Goal: Information Seeking & Learning: Learn about a topic

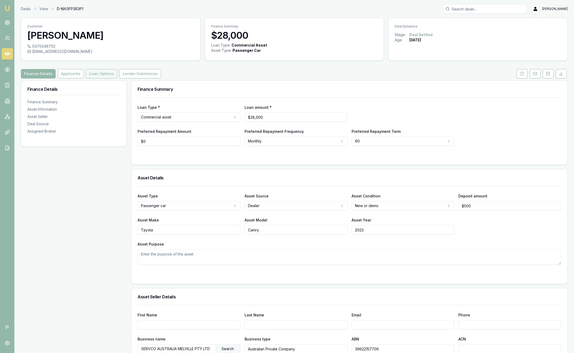
click at [100, 75] on button "Loan Options" at bounding box center [101, 73] width 31 height 9
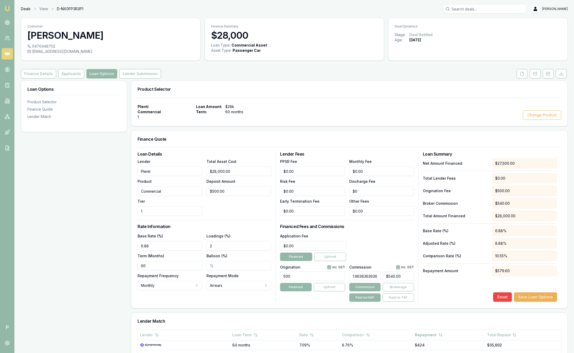
click at [25, 9] on link "Deals" at bounding box center [26, 8] width 10 height 5
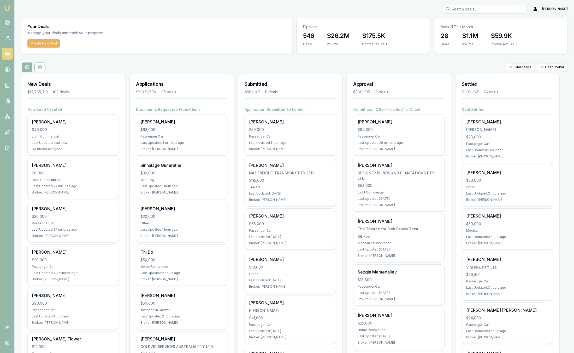
click at [547, 67] on html "Emu Broker P Sam Crouch Toggle Menu Your Deals Manage your deals and track your…" at bounding box center [287, 176] width 574 height 353
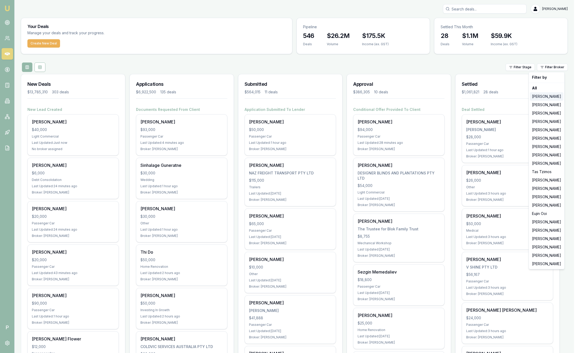
click at [548, 95] on div "[PERSON_NAME]" at bounding box center [546, 96] width 33 height 8
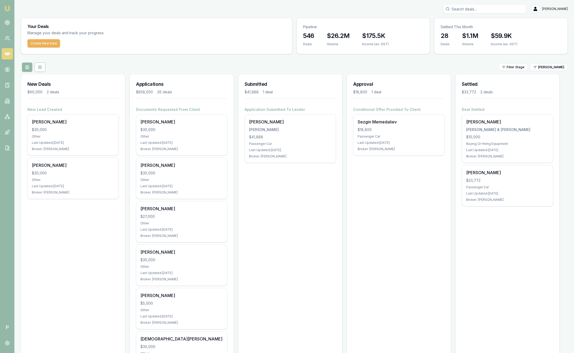
click at [548, 67] on html "Emu Broker P Sam Crouch Toggle Menu Your Deals Manage your deals and track your…" at bounding box center [287, 176] width 574 height 353
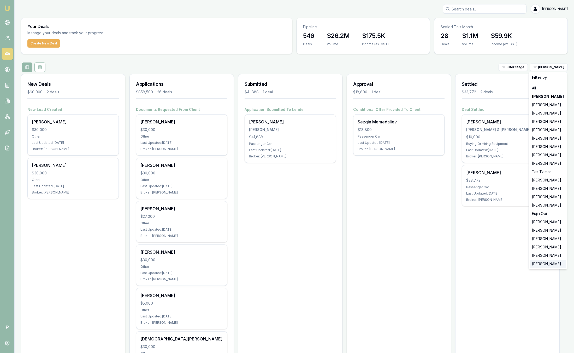
click at [551, 263] on div "[PERSON_NAME]" at bounding box center [548, 263] width 36 height 8
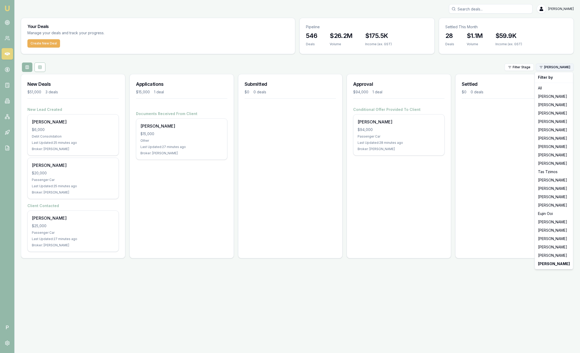
click at [552, 65] on html "Emu Broker P Sam Crouch Toggle Menu Your Deals Manage your deals and track your…" at bounding box center [290, 176] width 580 height 353
click at [552, 254] on div "[PERSON_NAME]" at bounding box center [554, 255] width 36 height 8
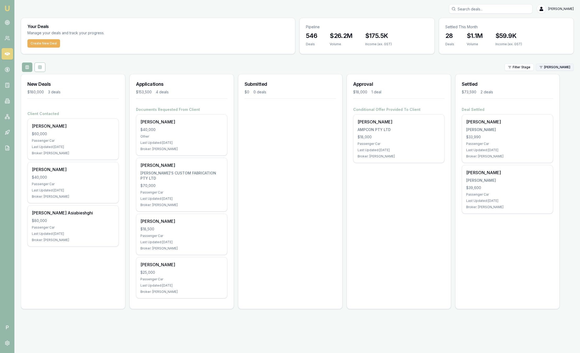
click at [560, 67] on html "Emu Broker P Sam Crouch Toggle Menu Your Deals Manage your deals and track your…" at bounding box center [290, 176] width 580 height 353
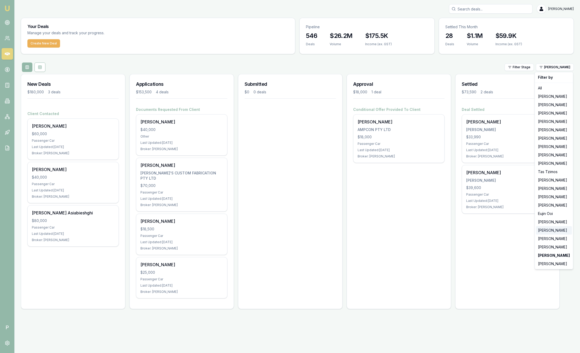
click at [562, 230] on div "[PERSON_NAME]" at bounding box center [554, 230] width 36 height 8
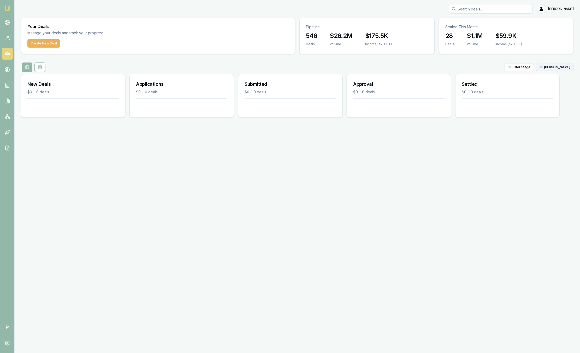
click at [561, 68] on html "Emu Broker P Sam Crouch Toggle Menu Your Deals Manage your deals and track your…" at bounding box center [290, 176] width 580 height 353
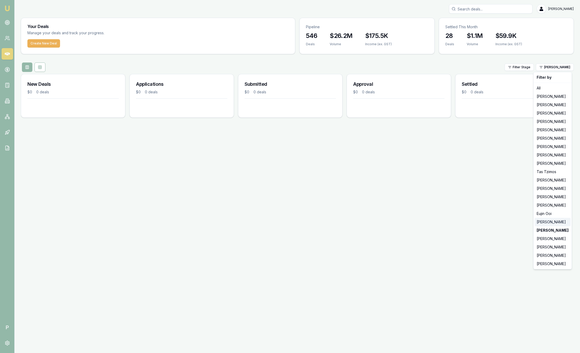
click at [549, 222] on div "[PERSON_NAME]" at bounding box center [553, 222] width 36 height 8
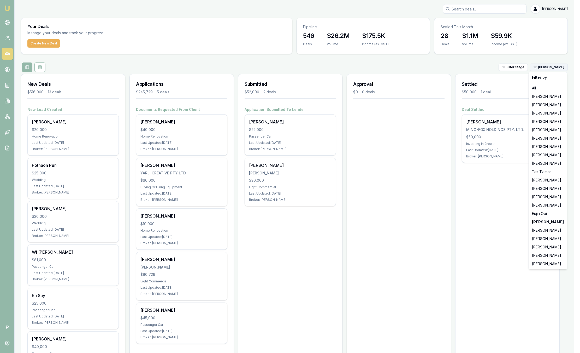
click at [563, 67] on html "Emu Broker P Sam Crouch Toggle Menu Your Deals Manage your deals and track your…" at bounding box center [290, 176] width 580 height 353
click at [545, 189] on div "[PERSON_NAME]" at bounding box center [548, 188] width 36 height 8
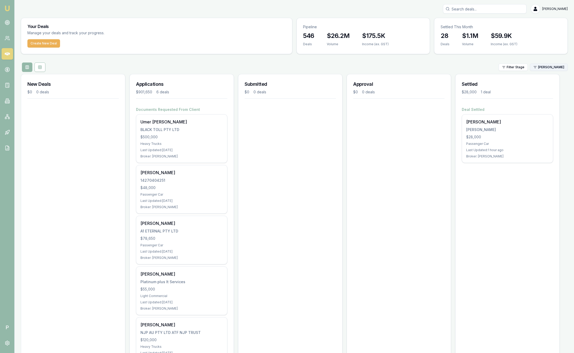
click at [555, 64] on html "Emu Broker P Sam Crouch Toggle Menu Your Deals Manage your deals and track your…" at bounding box center [287, 176] width 574 height 353
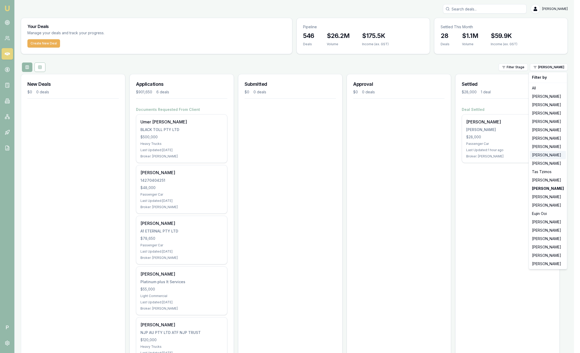
click at [545, 156] on div "[PERSON_NAME]" at bounding box center [548, 155] width 36 height 8
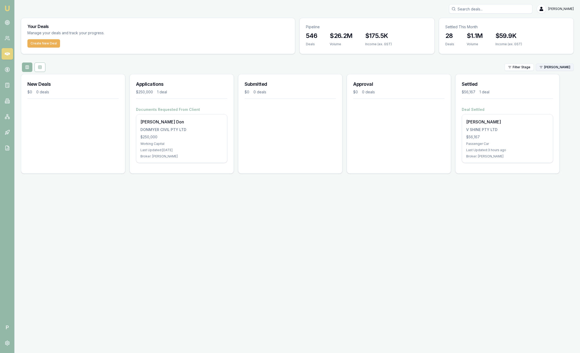
click at [543, 69] on html "Emu Broker P Sam Crouch Toggle Menu Your Deals Manage your deals and track your…" at bounding box center [290, 176] width 580 height 353
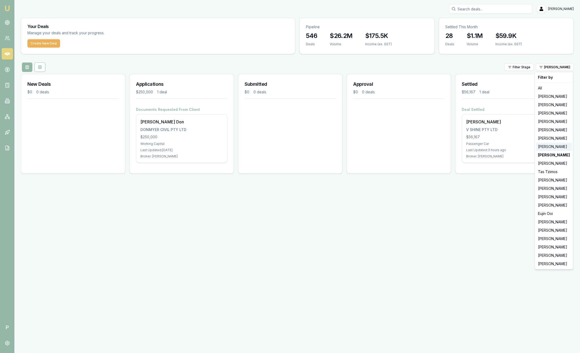
click at [546, 147] on div "[PERSON_NAME]" at bounding box center [554, 146] width 36 height 8
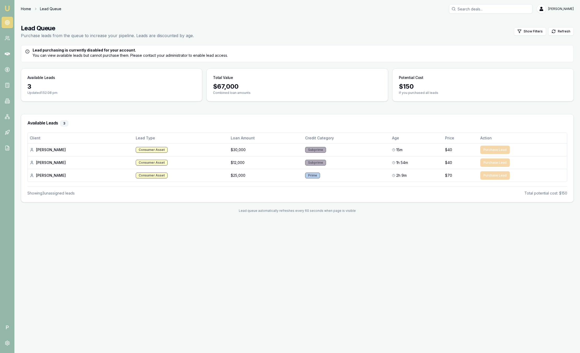
click at [26, 9] on link "Home" at bounding box center [26, 8] width 10 height 5
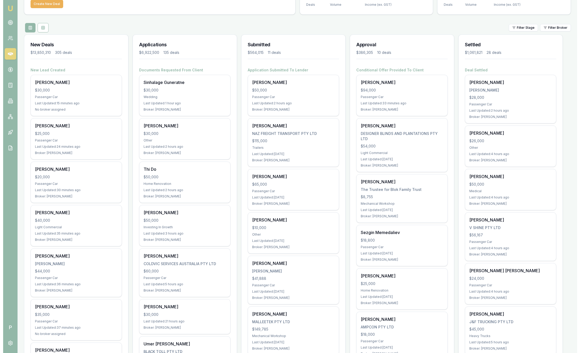
scroll to position [39, 0]
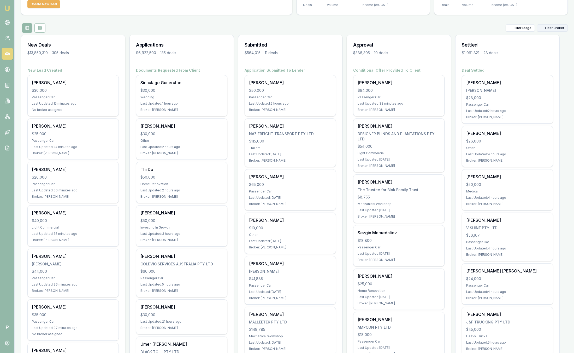
click at [550, 30] on html "Emu Broker P Sam Crouch Toggle Menu Your Deals Manage your deals and track your…" at bounding box center [287, 137] width 574 height 353
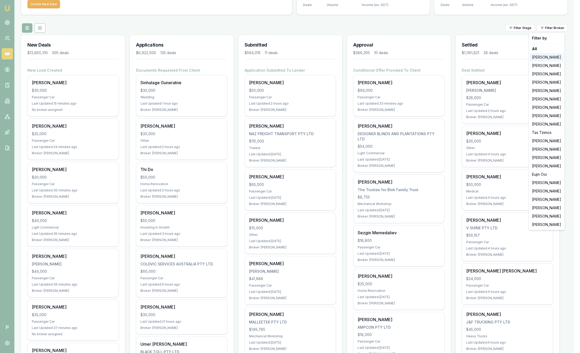
click at [551, 58] on div "[PERSON_NAME]" at bounding box center [546, 57] width 33 height 8
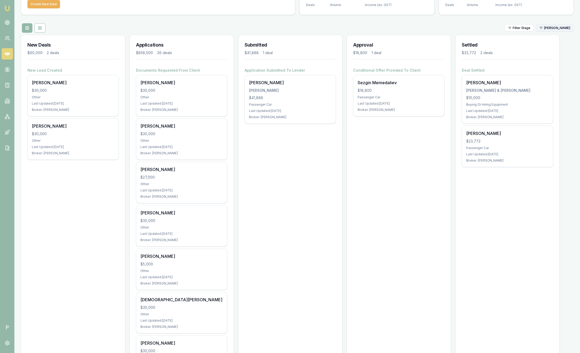
click at [545, 30] on html "Emu Broker P Sam Crouch Toggle Menu Your Deals Manage your deals and track your…" at bounding box center [290, 137] width 580 height 353
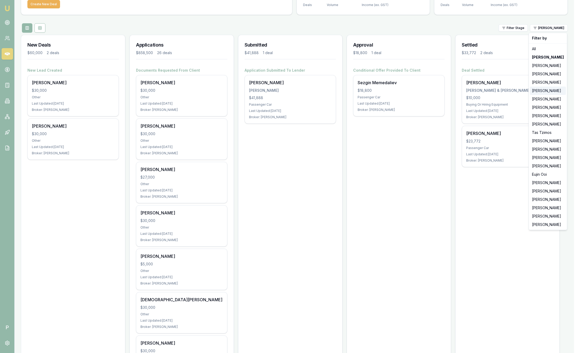
click at [543, 89] on div "[PERSON_NAME]" at bounding box center [548, 90] width 36 height 8
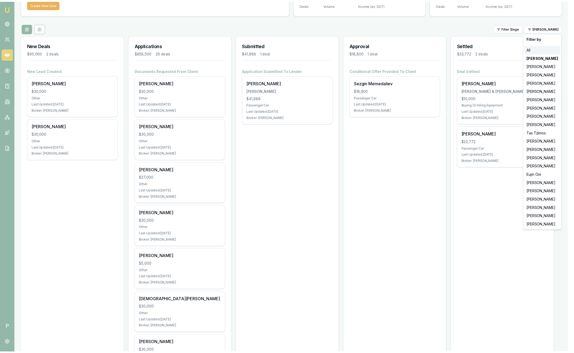
scroll to position [0, 0]
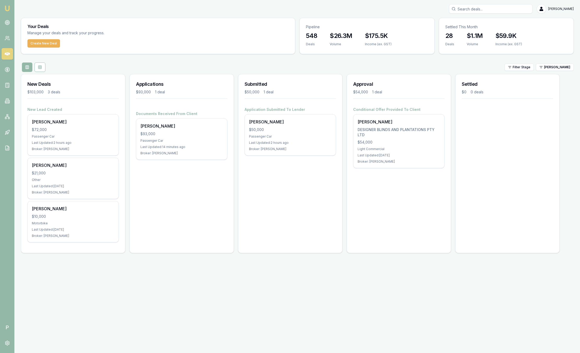
click at [557, 71] on div "Filter Stage Evette Abdo" at bounding box center [297, 66] width 553 height 9
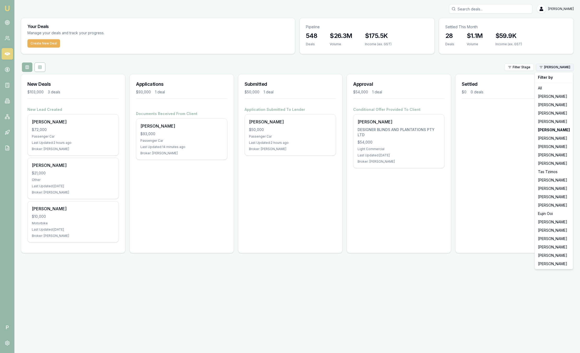
click at [556, 68] on html "Emu Broker P Sam Crouch Toggle Menu Your Deals Manage your deals and track your…" at bounding box center [290, 176] width 580 height 353
click at [10, 25] on html "Emu Broker P Sam Crouch Toggle Menu Your Deals Manage your deals and track your…" at bounding box center [290, 176] width 580 height 353
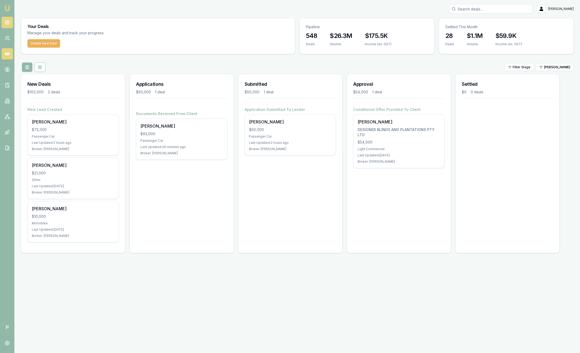
click at [7, 25] on link at bounding box center [7, 22] width 11 height 11
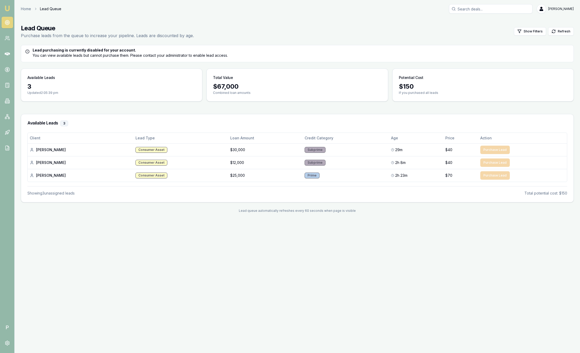
click at [10, 6] on img at bounding box center [7, 8] width 6 height 6
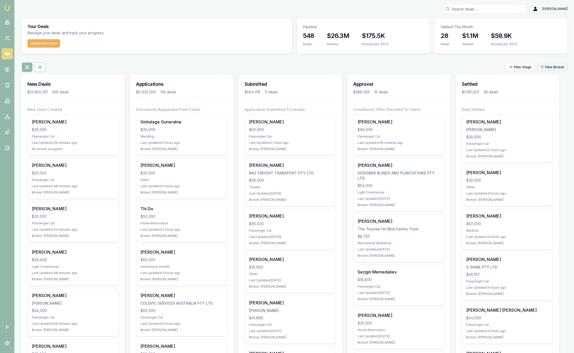
click at [550, 65] on html "Emu Broker P Sam Crouch Toggle Menu Your Deals Manage your deals and track your…" at bounding box center [287, 176] width 574 height 353
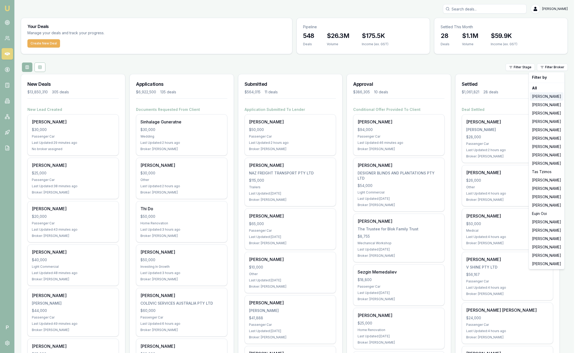
click at [543, 96] on div "[PERSON_NAME]" at bounding box center [546, 96] width 33 height 8
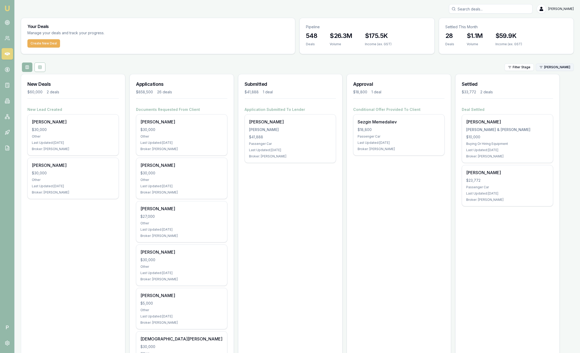
click at [536, 68] on html "Emu Broker P Sam Crouch Toggle Menu Your Deals Manage your deals and track your…" at bounding box center [290, 176] width 580 height 353
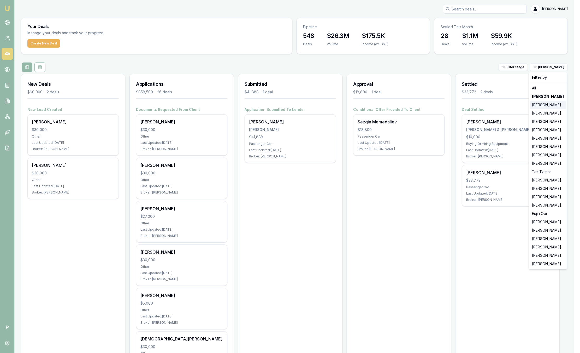
drag, startPoint x: 540, startPoint y: 96, endPoint x: 540, endPoint y: 106, distance: 9.7
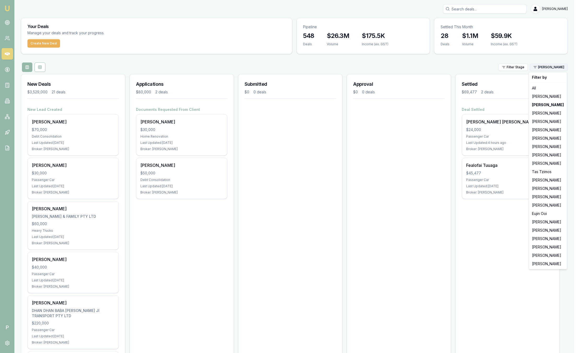
click at [543, 68] on html "Emu Broker P Sam Crouch Toggle Menu Your Deals Manage your deals and track your…" at bounding box center [290, 176] width 580 height 353
click at [540, 97] on div "[PERSON_NAME]" at bounding box center [548, 96] width 36 height 8
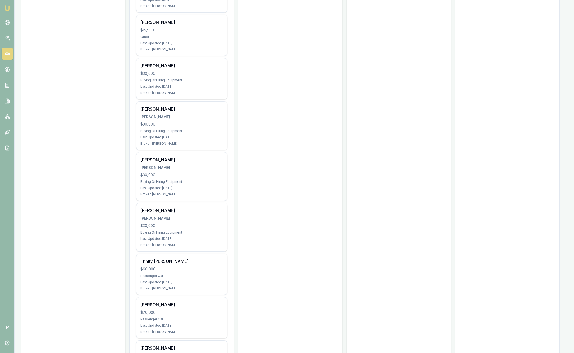
scroll to position [948, 0]
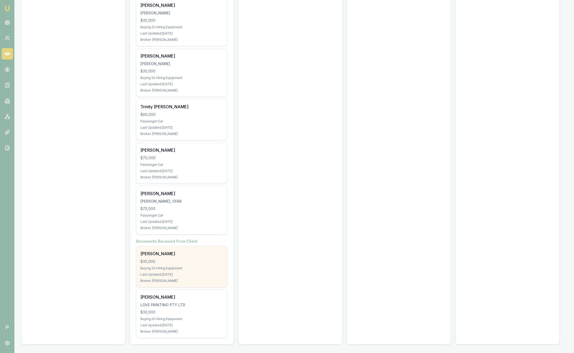
click at [202, 271] on div "James Taylor $30,000 Buying Or Hiring Equipment Last Updated: 25 days ago Broke…" at bounding box center [181, 266] width 91 height 41
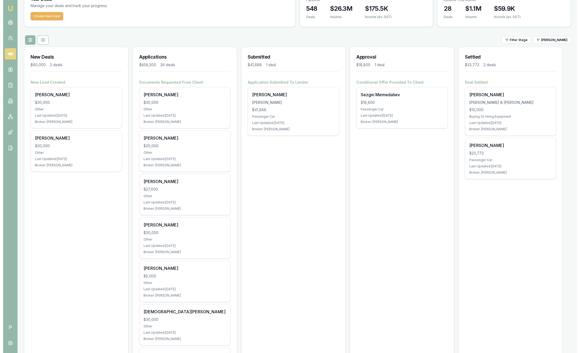
scroll to position [0, 0]
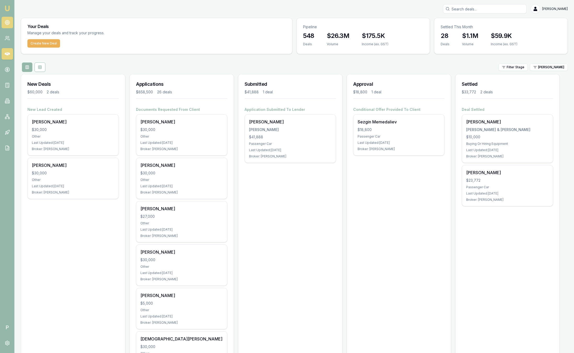
click at [6, 22] on circle at bounding box center [7, 22] width 3 height 3
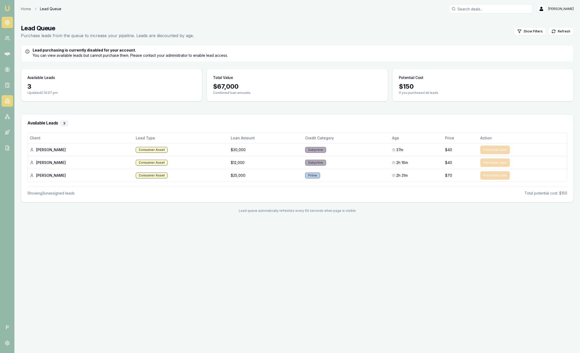
click at [5, 101] on icon at bounding box center [5, 102] width 1 height 2
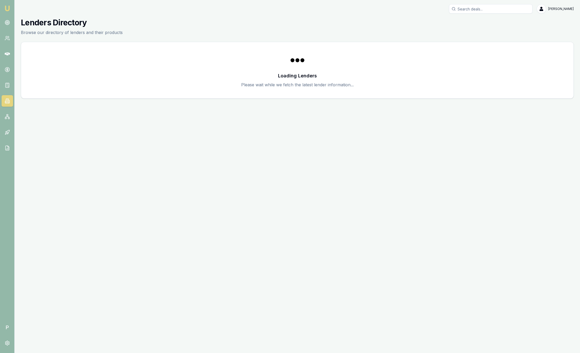
click at [9, 8] on img at bounding box center [7, 8] width 6 height 6
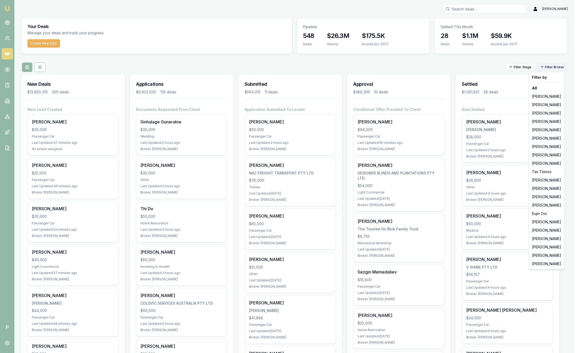
click at [552, 68] on html "Emu Broker P Sam Crouch Toggle Menu Your Deals Manage your deals and track your…" at bounding box center [290, 176] width 580 height 353
click at [545, 93] on div "[PERSON_NAME]" at bounding box center [546, 96] width 33 height 8
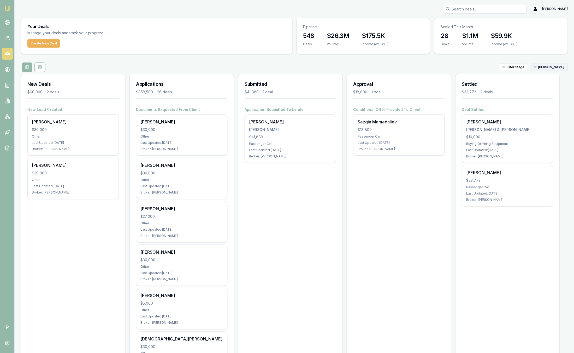
click at [557, 66] on html "Emu Broker P Sam Crouch Toggle Menu Your Deals Manage your deals and track your…" at bounding box center [287, 176] width 574 height 353
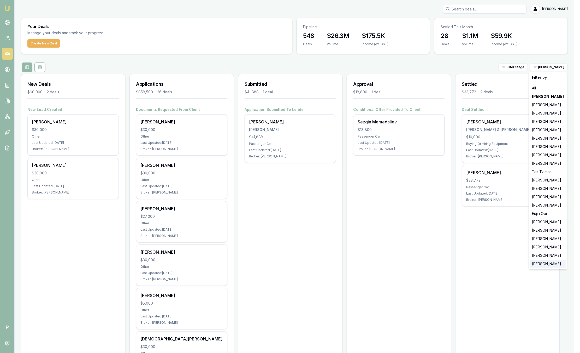
click at [543, 265] on div "[PERSON_NAME]" at bounding box center [548, 263] width 36 height 8
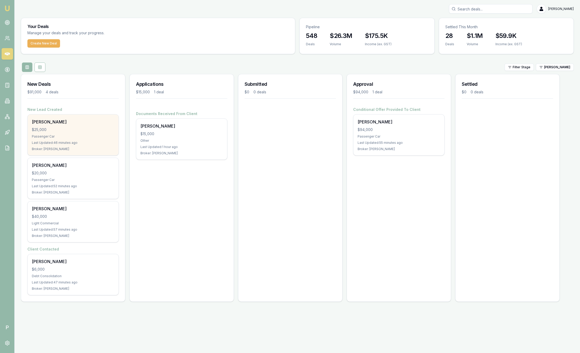
click at [69, 126] on div "Natasha Ruzich $25,000 Passenger Car Last Updated: 46 minutes ago Broker: Jack …" at bounding box center [73, 134] width 91 height 41
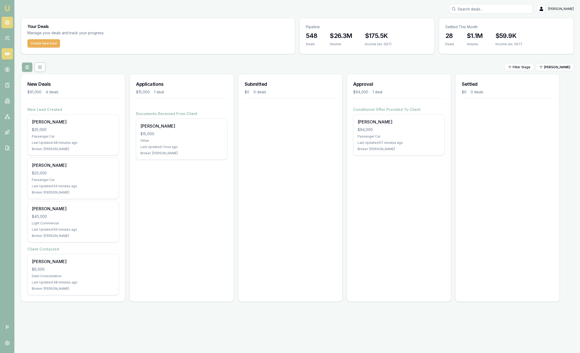
click at [11, 25] on link at bounding box center [7, 22] width 11 height 11
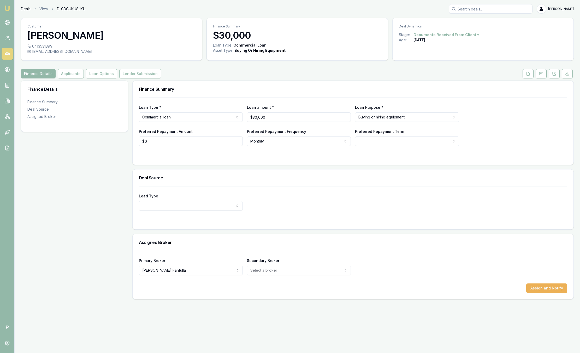
click at [25, 9] on link "Deals" at bounding box center [26, 8] width 10 height 5
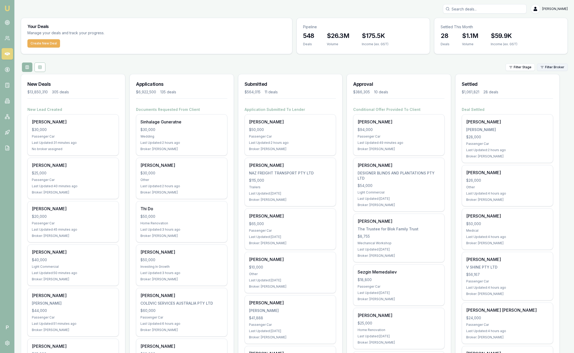
click at [559, 65] on html "Emu Broker P Sam Crouch Toggle Menu Your Deals Manage your deals and track your…" at bounding box center [287, 176] width 574 height 353
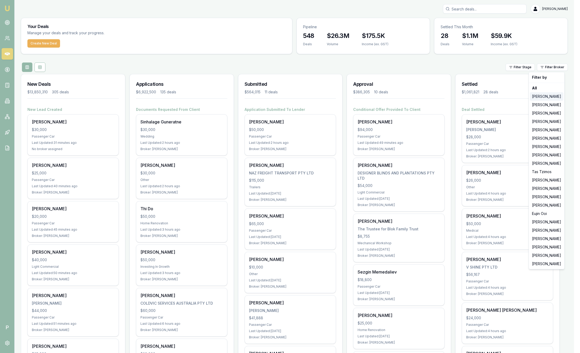
drag, startPoint x: 533, startPoint y: 96, endPoint x: 529, endPoint y: 96, distance: 3.4
click at [533, 97] on div "[PERSON_NAME]" at bounding box center [546, 96] width 33 height 8
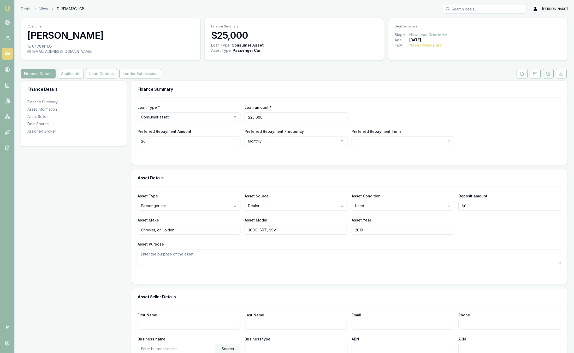
click at [550, 76] on button at bounding box center [548, 73] width 11 height 9
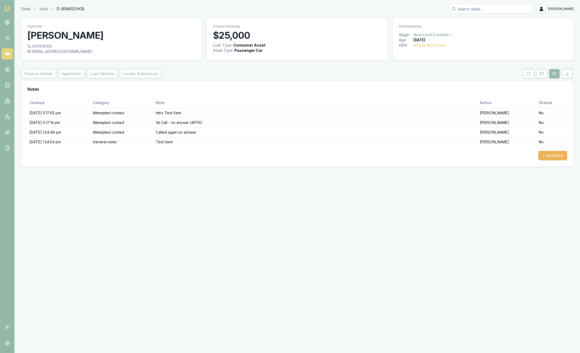
click at [548, 74] on link at bounding box center [554, 73] width 13 height 9
click at [27, 9] on link "Deals" at bounding box center [26, 8] width 10 height 5
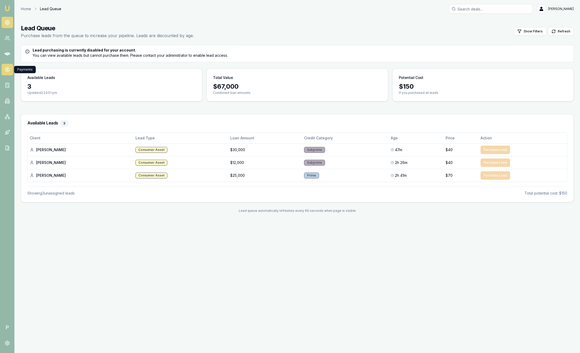
click at [8, 68] on icon at bounding box center [7, 69] width 5 height 5
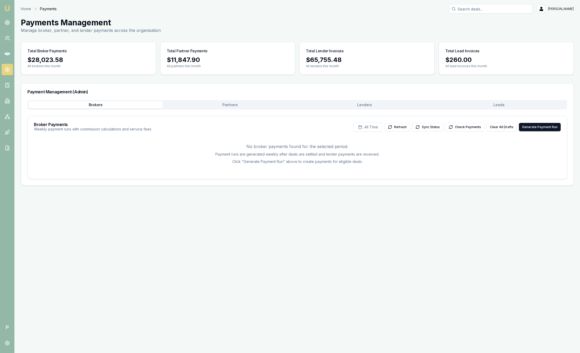
click at [498, 101] on div "Brokers Partners Lenders Leads" at bounding box center [297, 104] width 540 height 9
click at [498, 103] on button "Leads" at bounding box center [499, 104] width 134 height 7
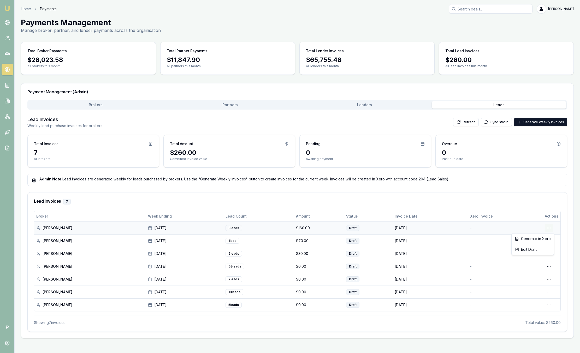
click at [551, 227] on html "Emu Broker P Home Payments Sam Crouch Toggle Menu Payments Management Manage br…" at bounding box center [290, 176] width 580 height 353
click at [513, 189] on html "Emu Broker P Home Payments Sam Crouch Toggle Menu Payments Management Manage br…" at bounding box center [290, 176] width 580 height 353
click at [116, 106] on button "Brokers" at bounding box center [95, 104] width 134 height 7
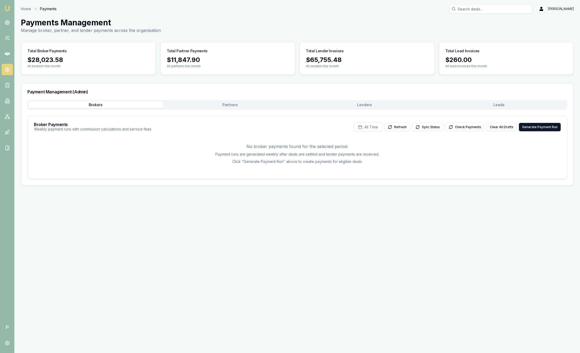
click at [203, 106] on button "Partners" at bounding box center [230, 104] width 134 height 7
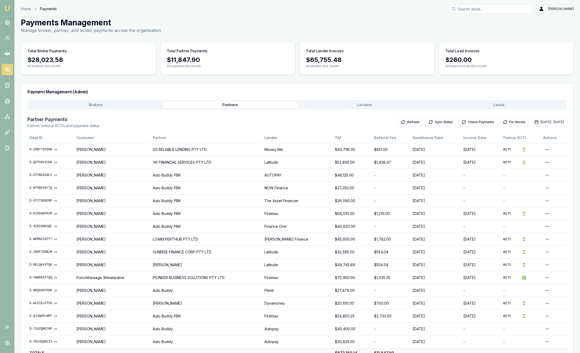
click at [367, 103] on button "Lenders" at bounding box center [364, 104] width 134 height 7
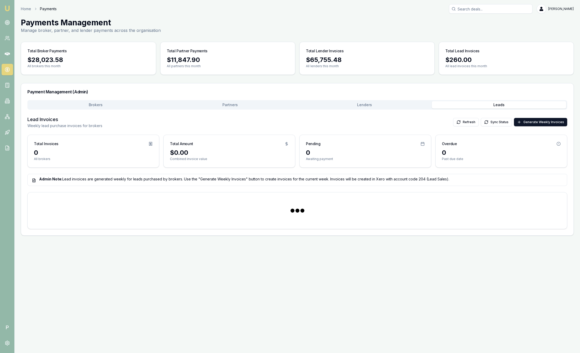
click at [473, 104] on button "Leads" at bounding box center [499, 104] width 134 height 7
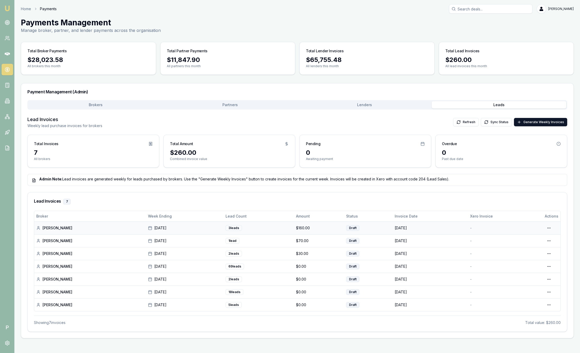
click at [159, 224] on td "24 Aug 2025" at bounding box center [185, 227] width 78 height 13
click at [158, 231] on td "24 Aug 2025" at bounding box center [185, 227] width 78 height 13
drag, startPoint x: 158, startPoint y: 231, endPoint x: 272, endPoint y: 194, distance: 120.1
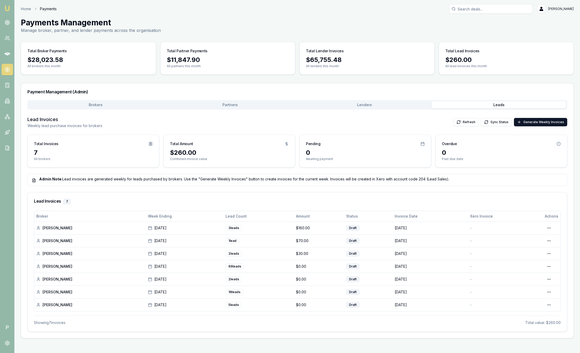
click at [272, 194] on div "Lead Invoices 7" at bounding box center [298, 201] width 540 height 18
click at [11, 11] on nav "Emu Broker" at bounding box center [7, 79] width 14 height 158
click at [9, 9] on img at bounding box center [7, 8] width 6 height 6
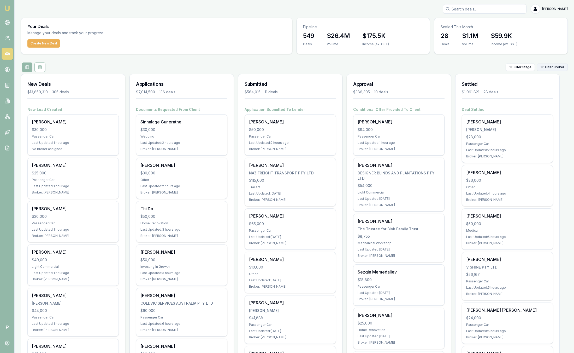
click at [564, 71] on html "Emu Broker P Sam Crouch Toggle Menu Your Deals Manage your deals and track your…" at bounding box center [287, 176] width 574 height 353
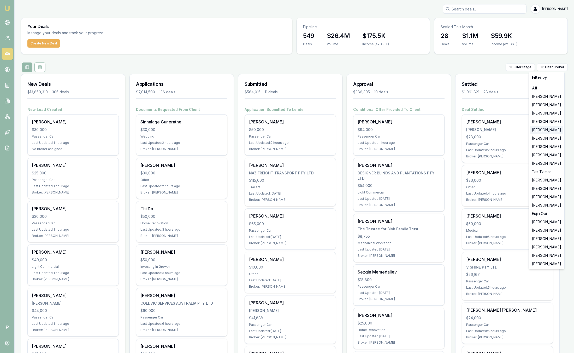
click at [543, 129] on div "[PERSON_NAME]" at bounding box center [546, 130] width 33 height 8
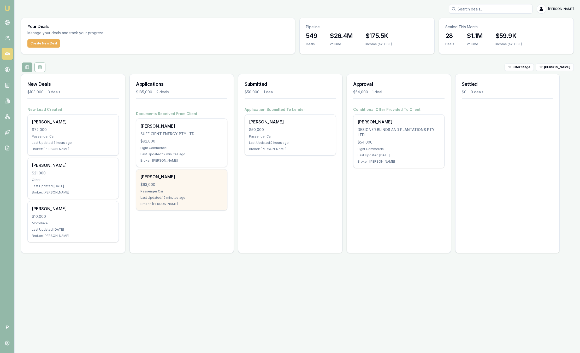
click at [188, 198] on div "Last Updated: 19 minutes ago" at bounding box center [182, 197] width 83 height 4
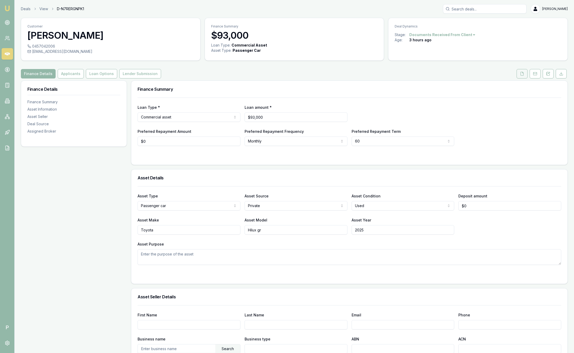
click at [522, 76] on button at bounding box center [522, 73] width 11 height 9
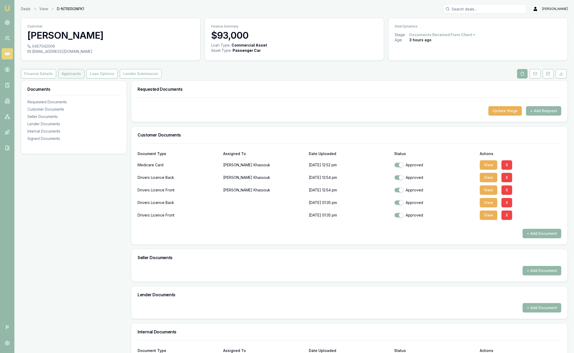
click at [79, 75] on button "Applicants" at bounding box center [71, 73] width 26 height 9
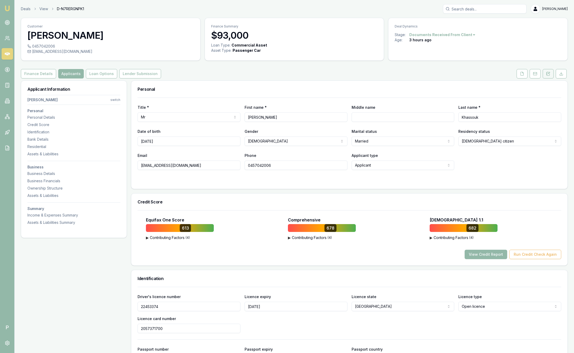
click at [551, 74] on button at bounding box center [548, 73] width 11 height 9
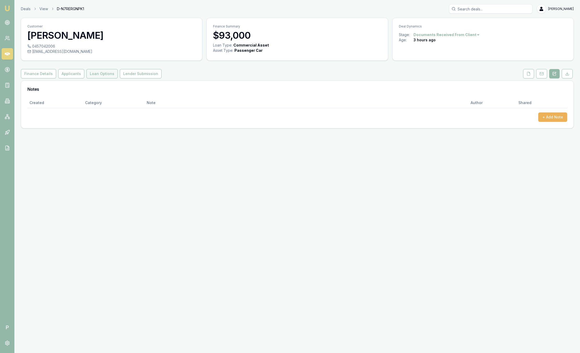
click at [106, 69] on button "Loan Options" at bounding box center [101, 73] width 31 height 9
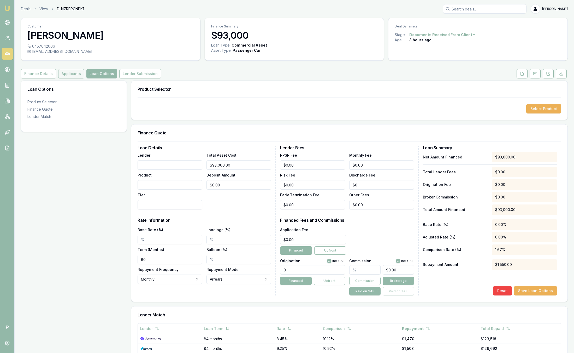
click at [78, 74] on button "Applicants" at bounding box center [71, 73] width 26 height 9
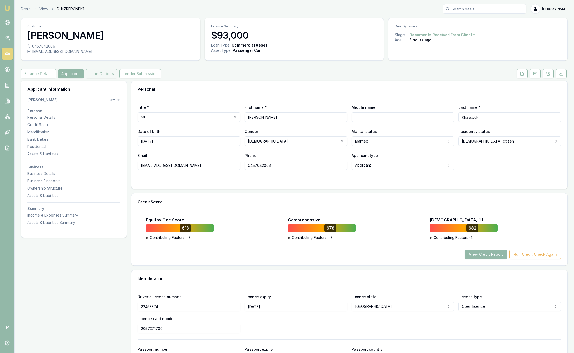
click at [108, 73] on button "Loan Options" at bounding box center [101, 73] width 31 height 9
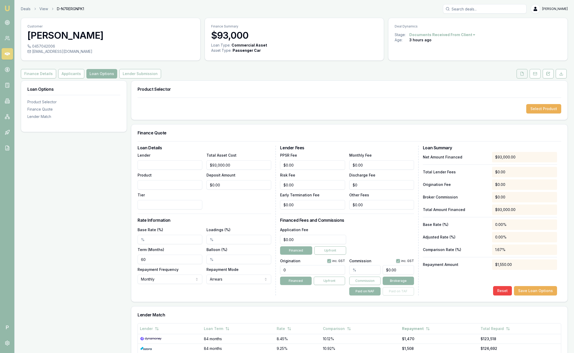
click at [522, 75] on icon at bounding box center [522, 73] width 3 height 3
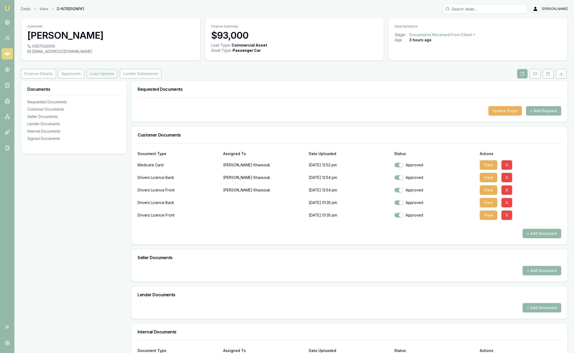
click at [106, 69] on button "Loan Options" at bounding box center [101, 73] width 31 height 9
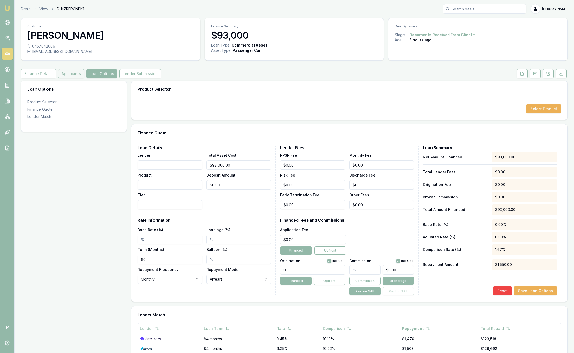
click at [72, 76] on button "Applicants" at bounding box center [71, 73] width 26 height 9
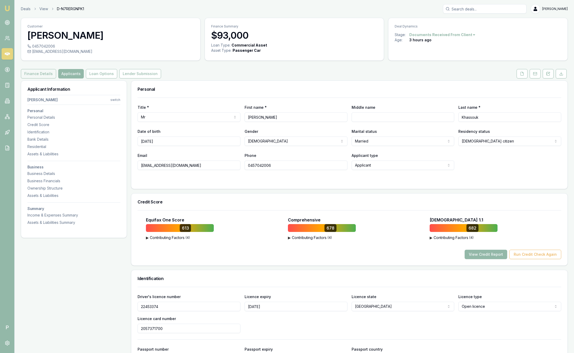
click at [48, 73] on button "Finance Details" at bounding box center [38, 73] width 35 height 9
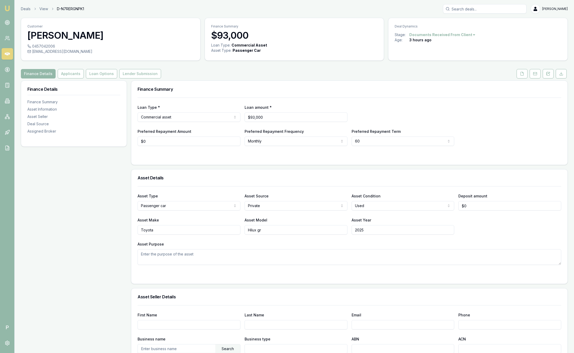
click at [75, 72] on button "Applicants" at bounding box center [71, 73] width 26 height 9
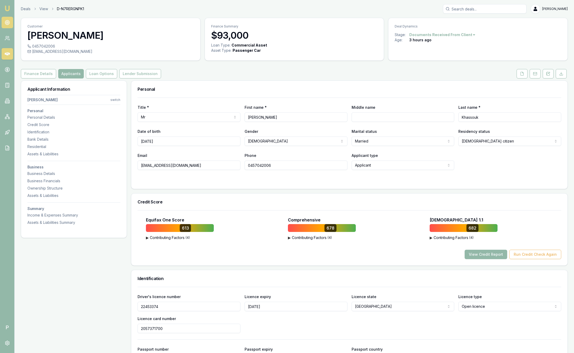
click at [10, 21] on link at bounding box center [7, 22] width 11 height 11
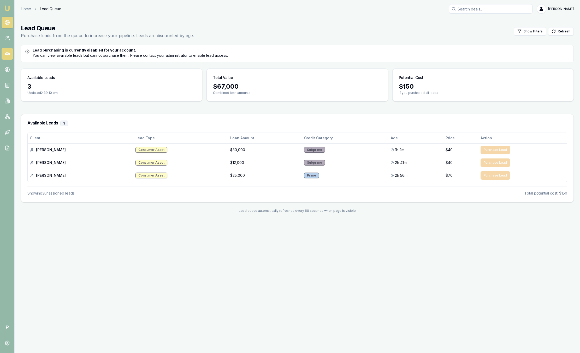
click at [10, 55] on link at bounding box center [7, 53] width 11 height 11
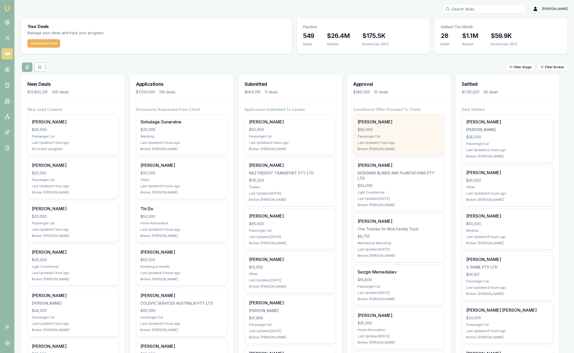
click at [368, 118] on div "Tyson Reddick $94,000 Passenger Car Last Updated: 1 hour ago Broker: Jack Armst…" at bounding box center [399, 134] width 91 height 41
